Goal: Obtain resource: Download file/media

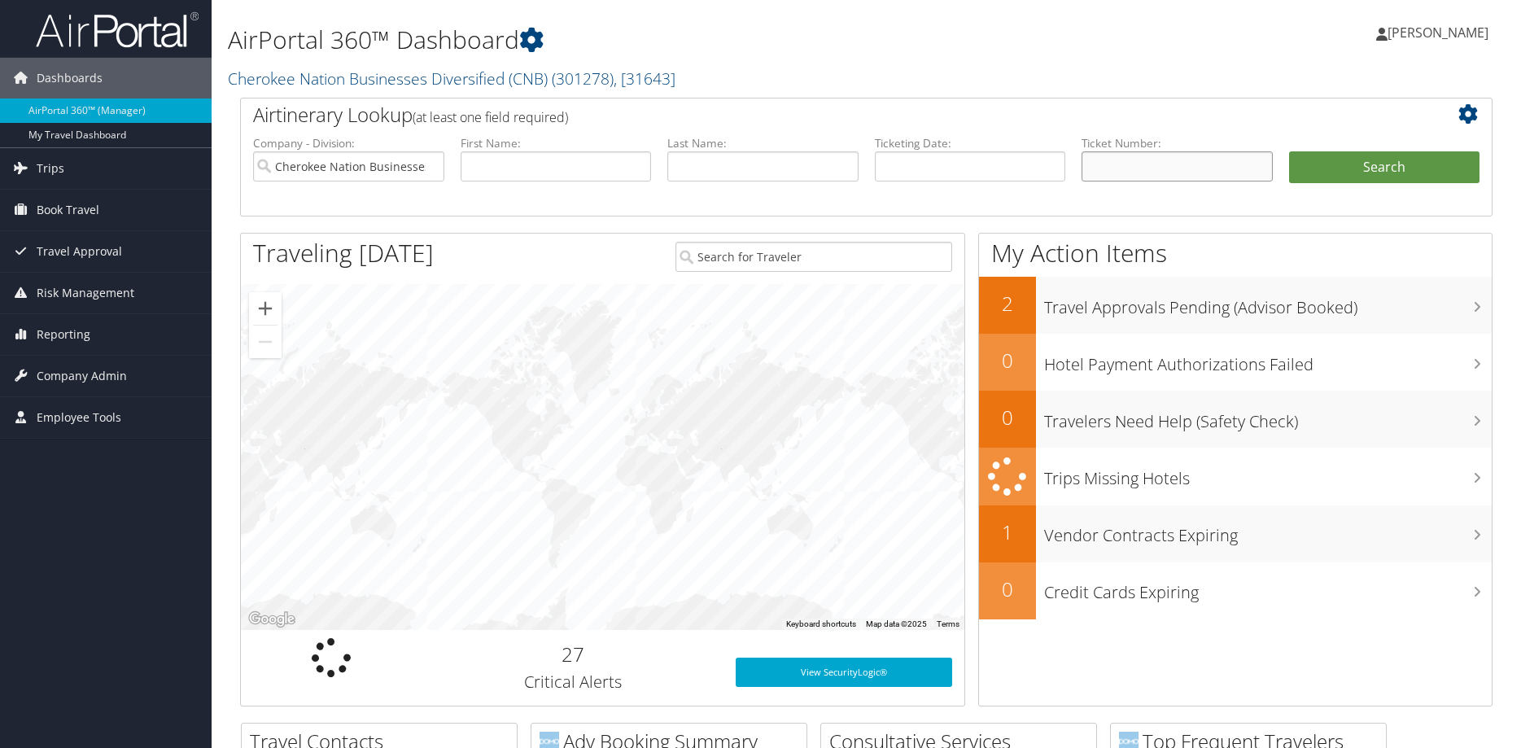
click at [1123, 173] on input "text" at bounding box center [1176, 166] width 191 height 30
paste input "0067311580203"
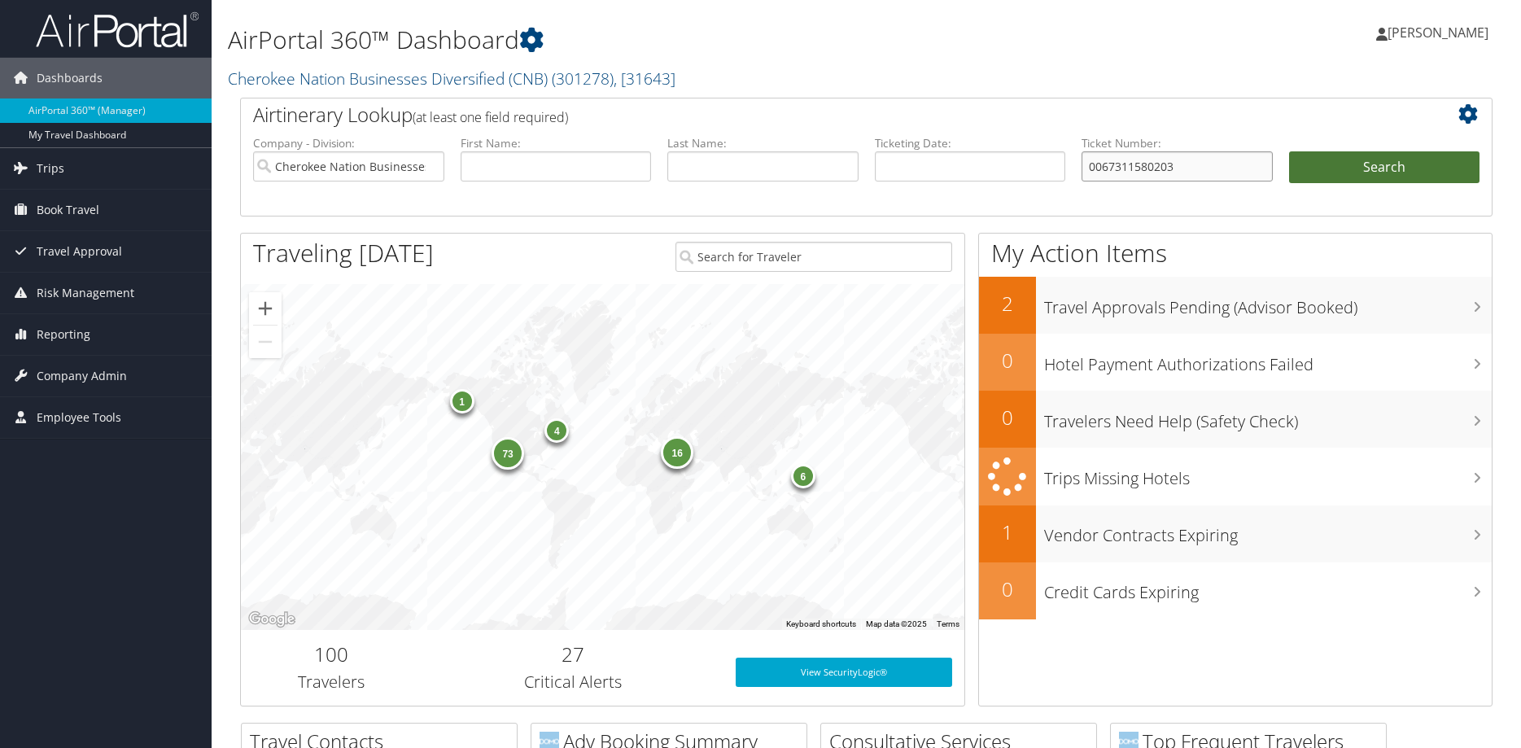
type input "0067311580203"
click at [1365, 171] on button "Search" at bounding box center [1384, 167] width 191 height 33
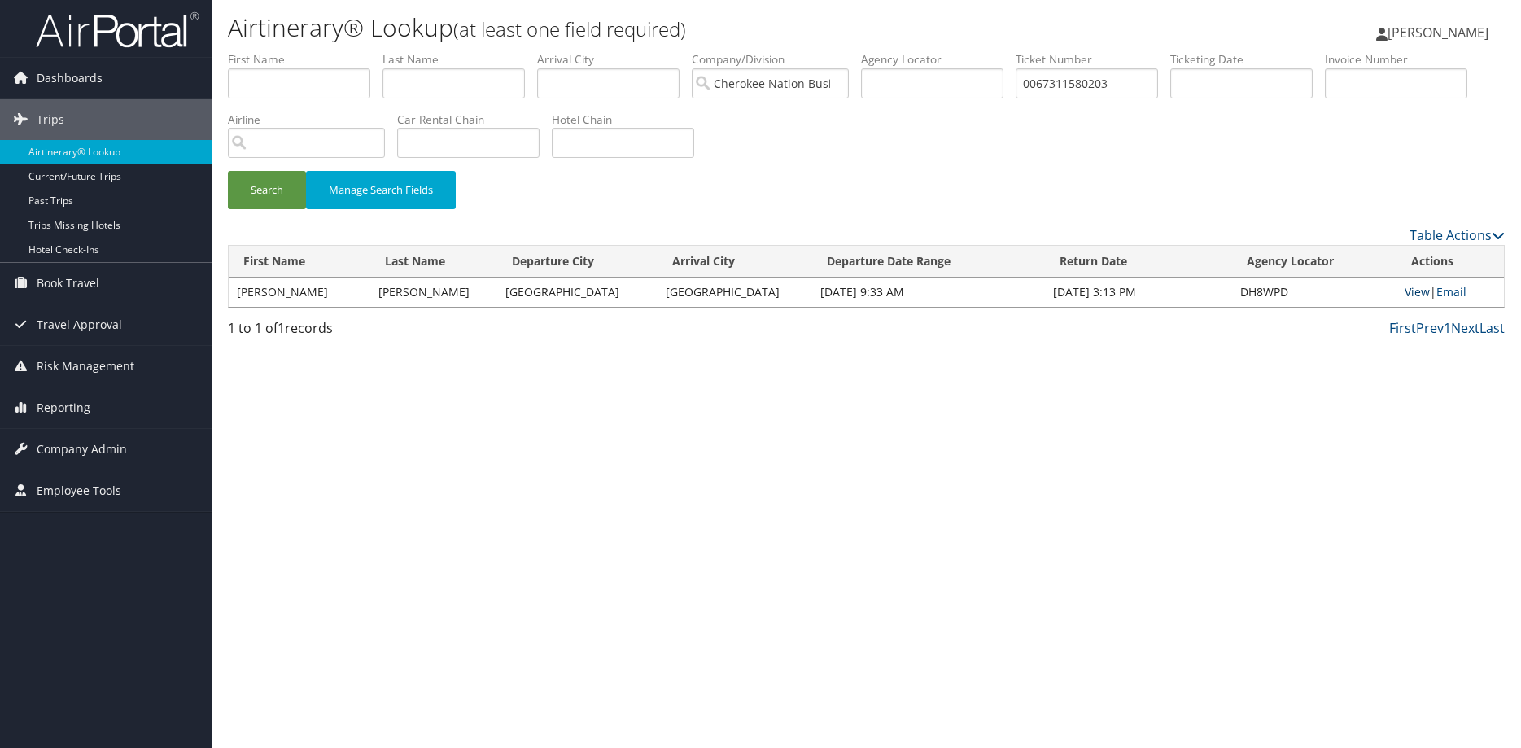
click at [1414, 296] on link "View" at bounding box center [1416, 291] width 25 height 15
click at [1126, 83] on input "0067311580203" at bounding box center [1086, 83] width 142 height 30
paste input "89008979032772"
type input "8900897903277"
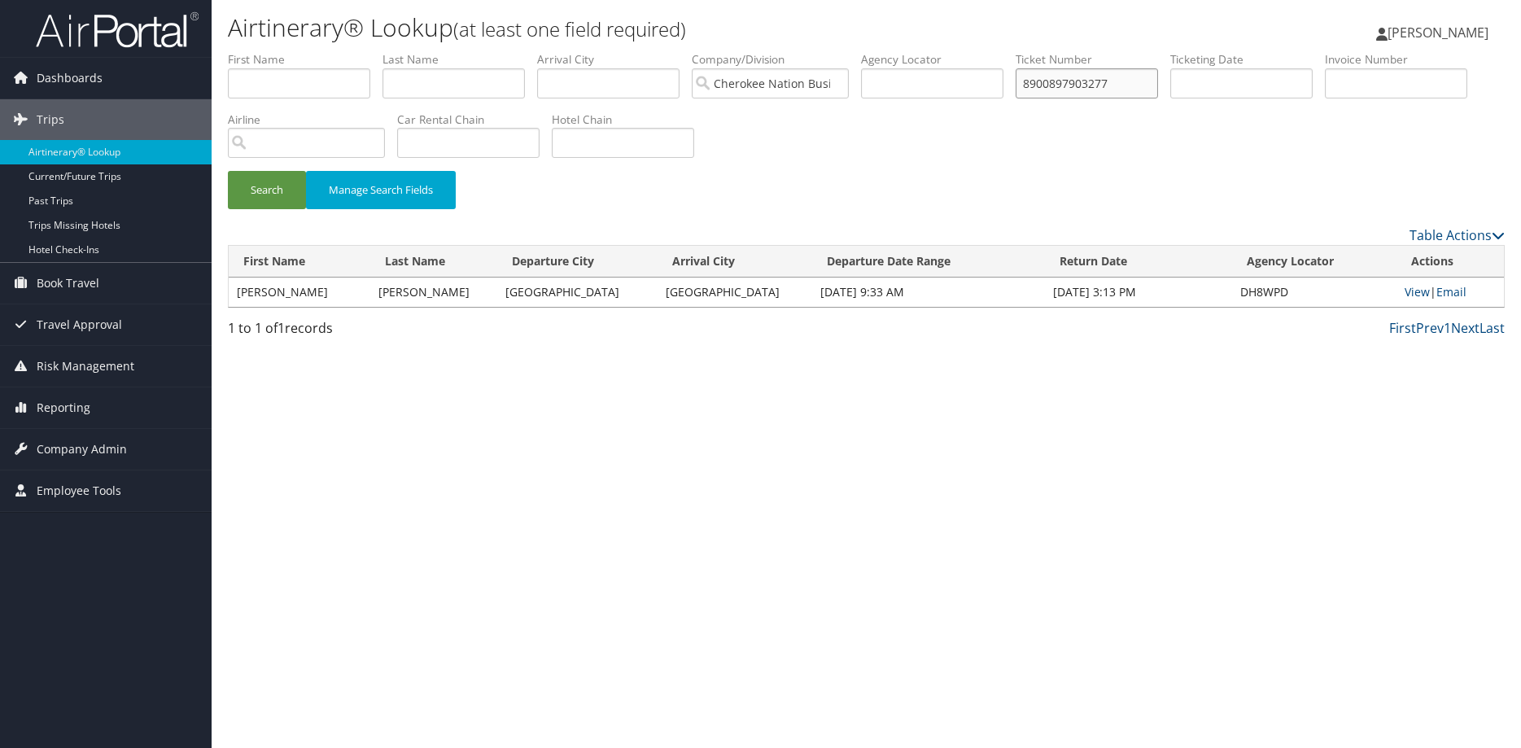
click at [228, 171] on button "Search" at bounding box center [267, 190] width 78 height 38
click at [1410, 295] on link "View" at bounding box center [1416, 291] width 25 height 15
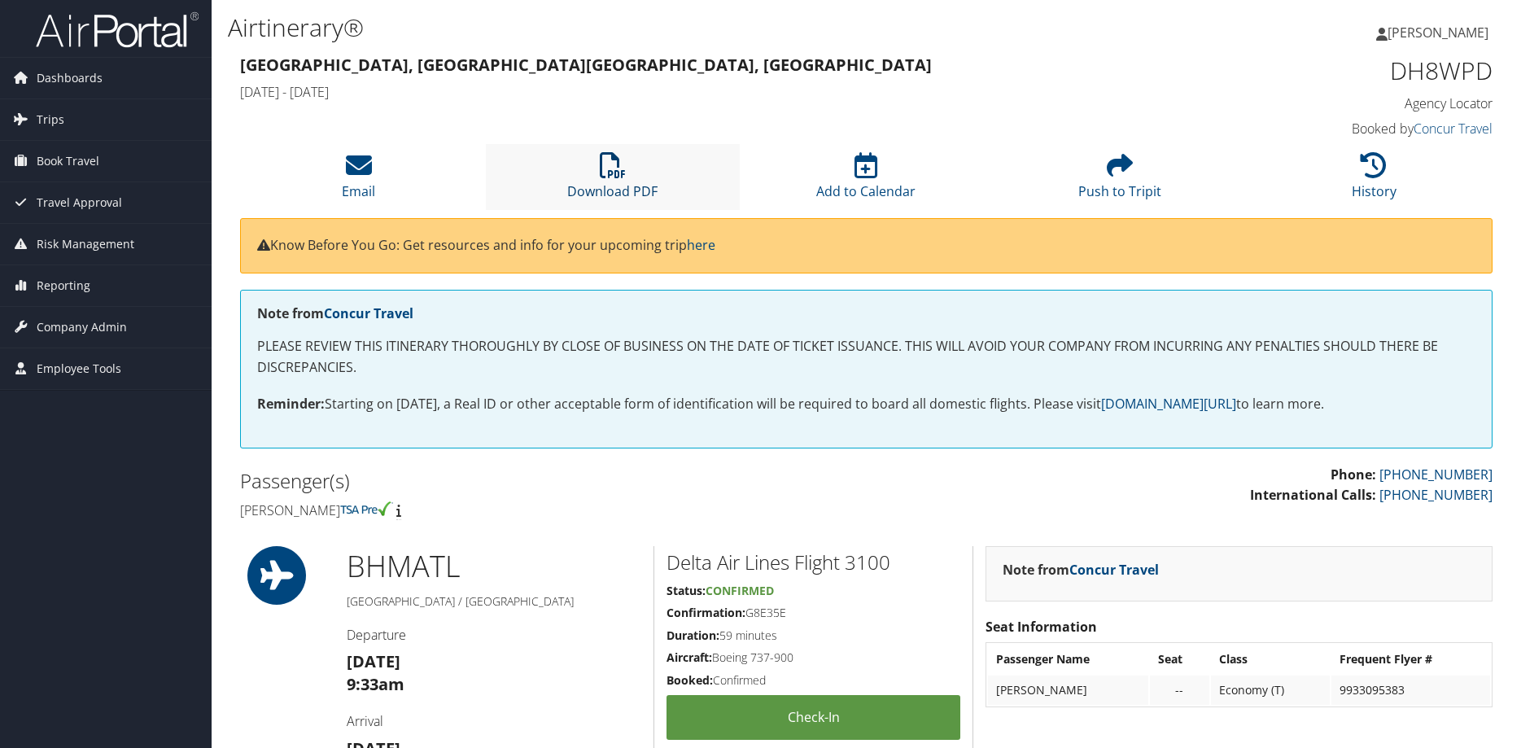
drag, startPoint x: 617, startPoint y: 159, endPoint x: 610, endPoint y: 181, distance: 23.2
click at [615, 157] on icon at bounding box center [613, 165] width 26 height 26
click at [621, 180] on li "Download PDF" at bounding box center [613, 177] width 254 height 66
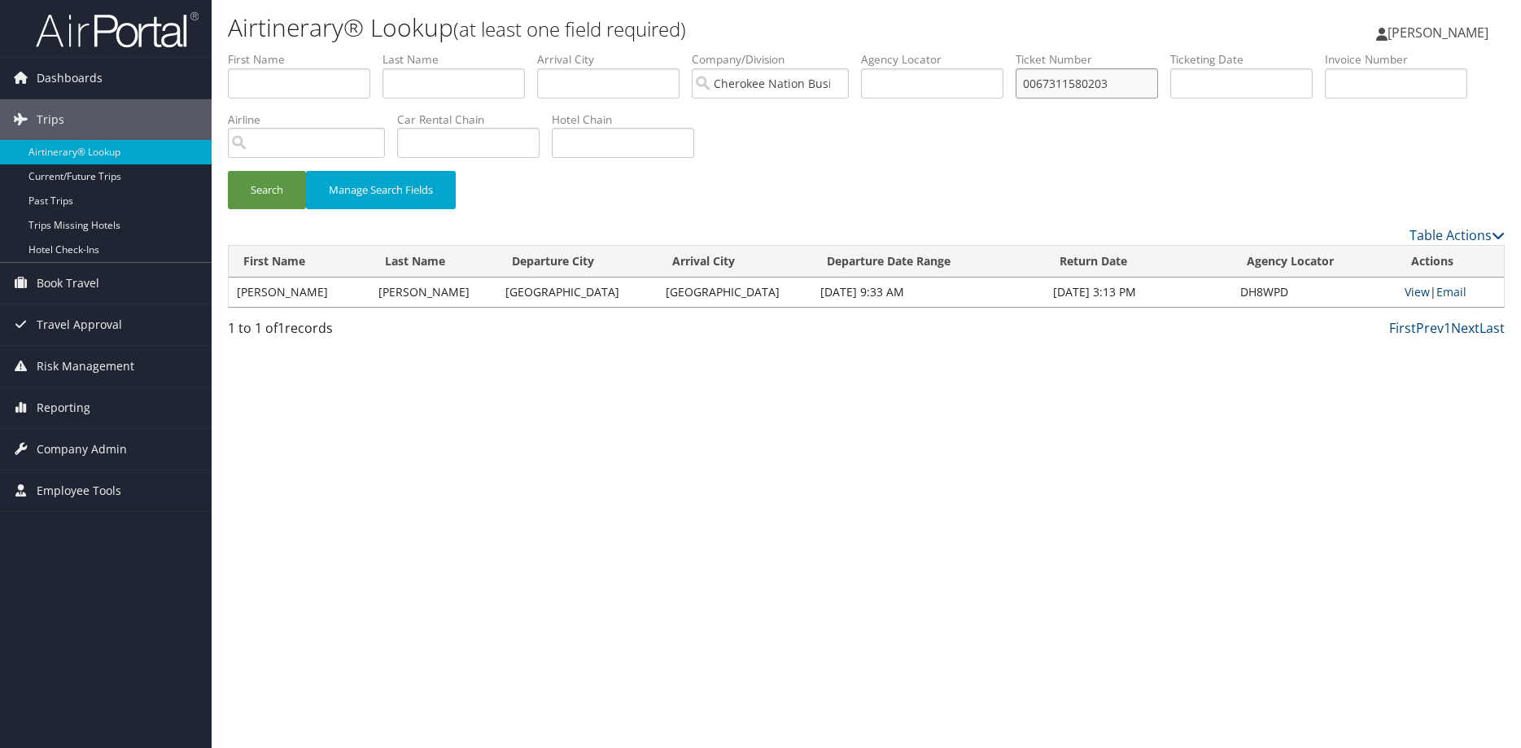
click at [1143, 82] on input "0067311580203" at bounding box center [1086, 83] width 142 height 30
paste input "167311275369"
click at [228, 171] on button "Search" at bounding box center [267, 190] width 78 height 38
click at [1412, 299] on link "View" at bounding box center [1414, 291] width 25 height 15
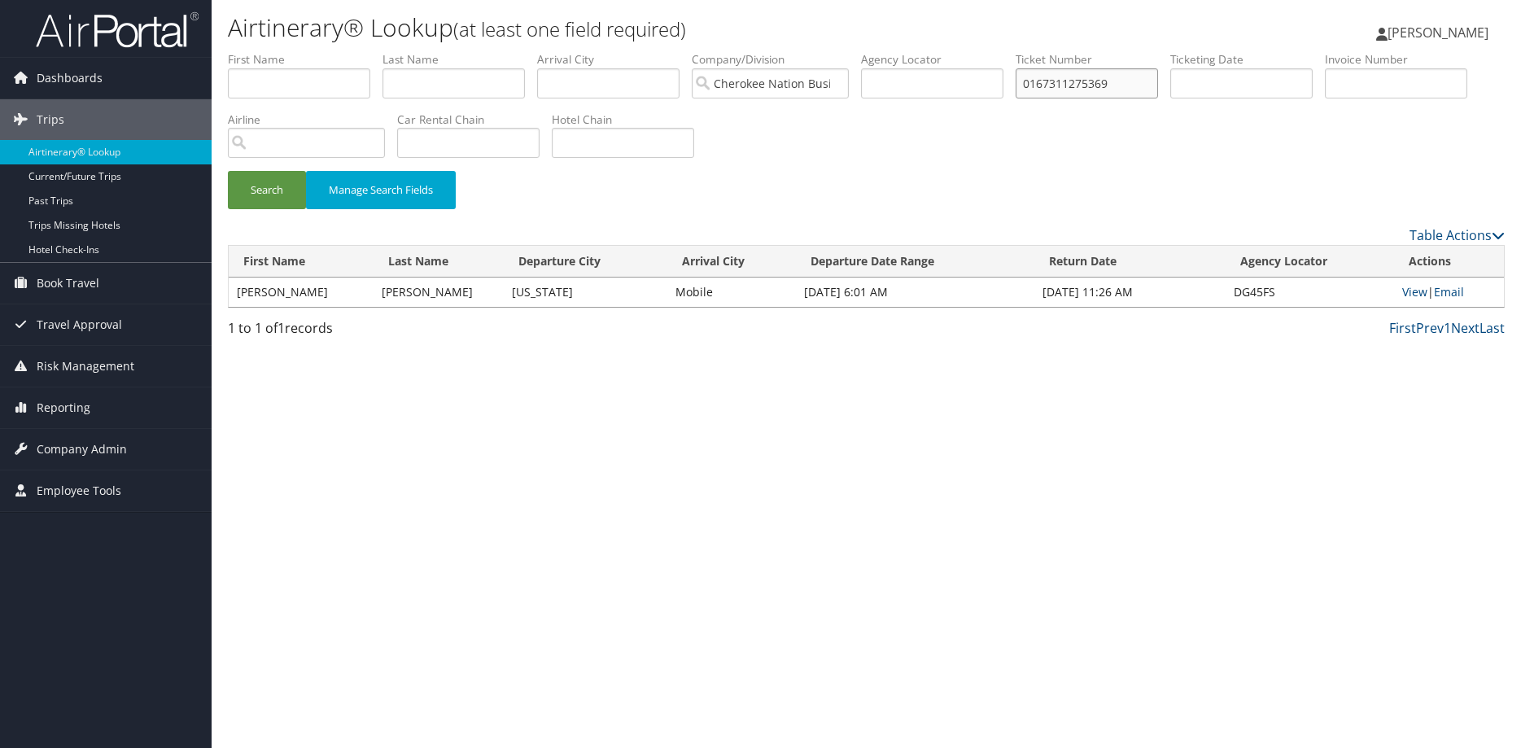
click at [1134, 95] on input "0167311275369" at bounding box center [1086, 83] width 142 height 30
click at [1132, 95] on input "0167311275369" at bounding box center [1086, 83] width 142 height 30
paste input "067309287341"
type input "0067309287341"
click at [264, 176] on button "Search" at bounding box center [267, 190] width 78 height 38
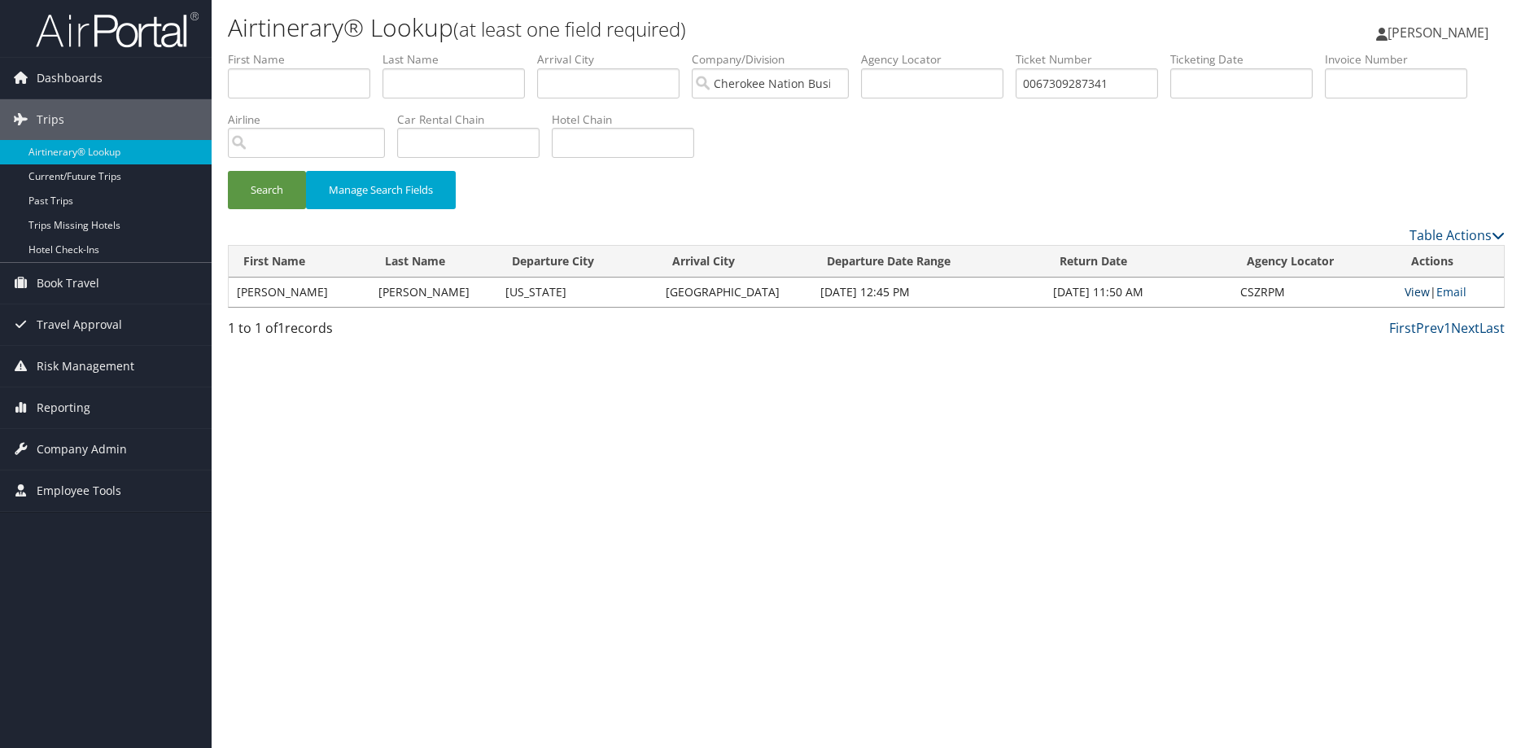
click at [1406, 293] on link "View" at bounding box center [1416, 291] width 25 height 15
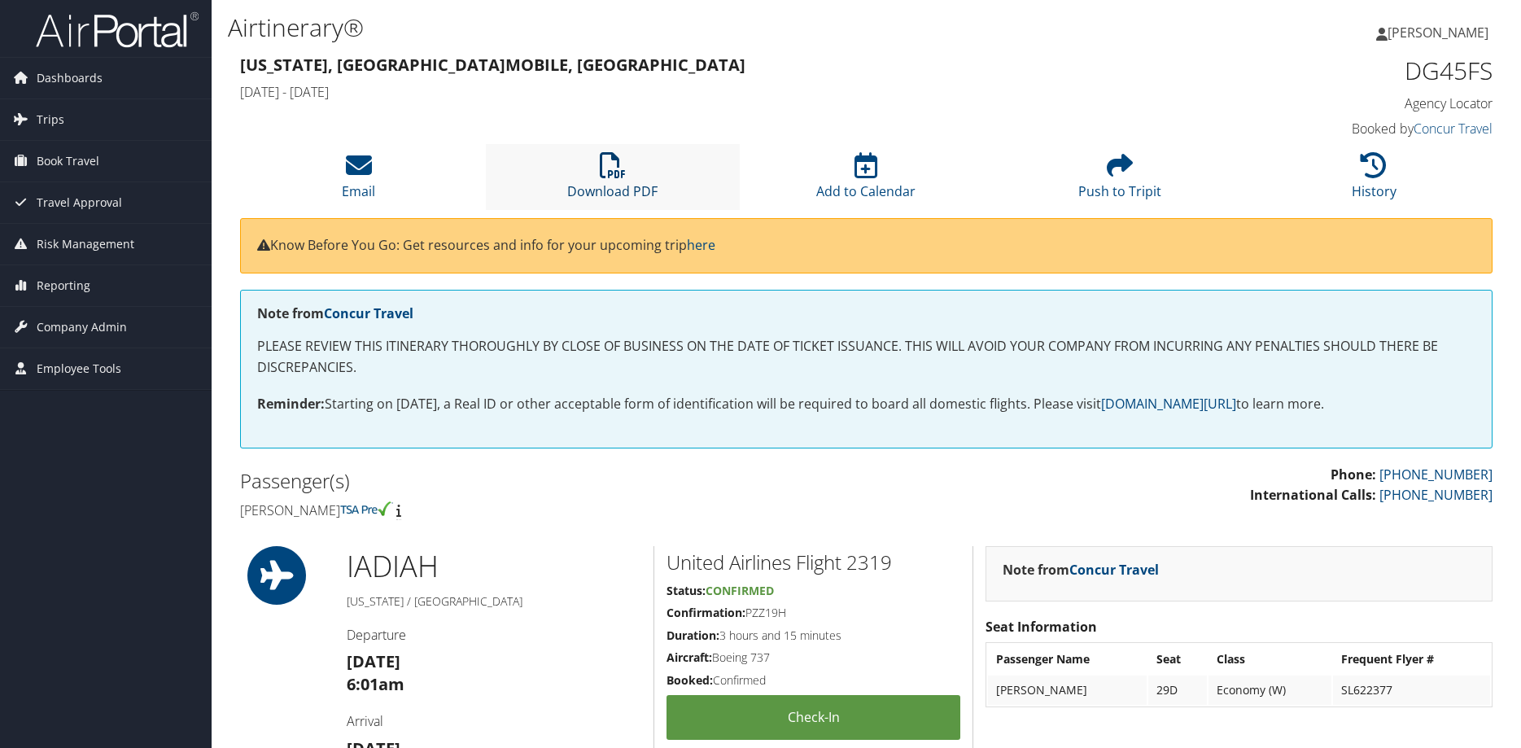
click at [608, 169] on icon at bounding box center [613, 165] width 26 height 26
click at [604, 172] on icon at bounding box center [613, 165] width 26 height 26
